Goal: Task Accomplishment & Management: Manage account settings

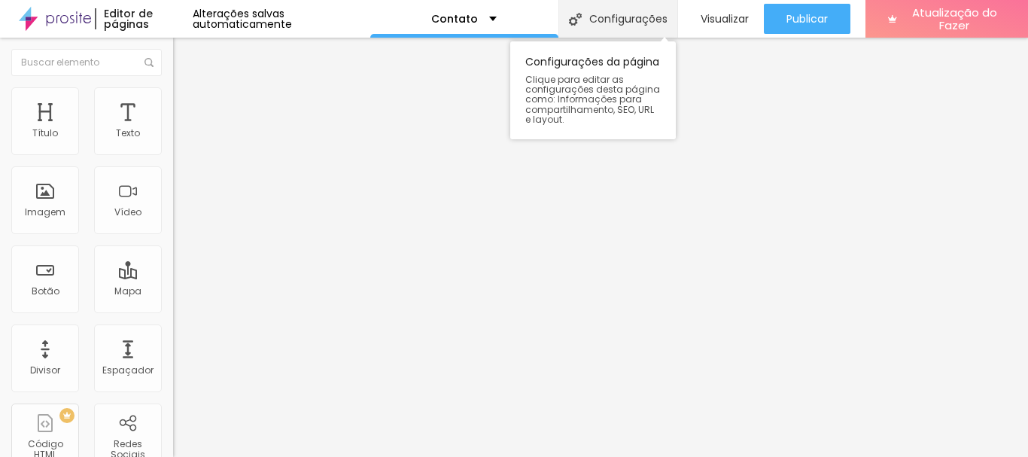
click at [635, 17] on font "Configurações" at bounding box center [628, 18] width 78 height 15
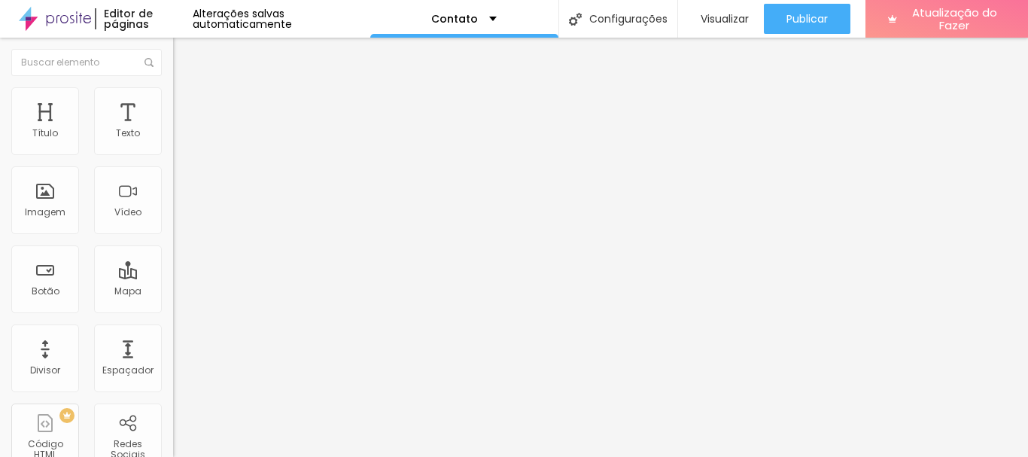
click at [292, 15] on font "Alterações salvas automaticamente" at bounding box center [242, 19] width 99 height 26
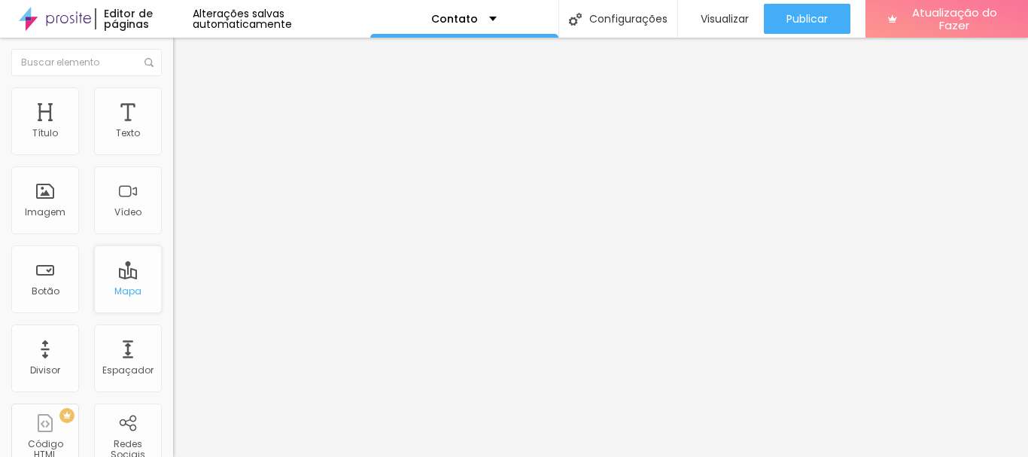
click at [120, 288] on font "Mapa" at bounding box center [127, 291] width 27 height 13
click at [173, 102] on li "Avançado" at bounding box center [259, 109] width 173 height 15
click at [74, 20] on img at bounding box center [55, 19] width 72 height 38
